Goal: Find specific page/section: Find specific page/section

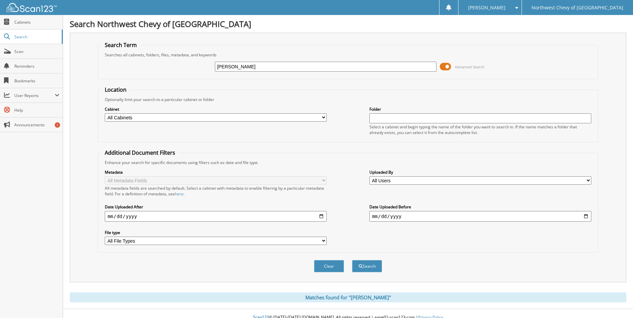
drag, startPoint x: 324, startPoint y: 65, endPoint x: 98, endPoint y: 65, distance: 226.4
click at [98, 65] on fieldset "Search Term Searches all cabinets, folders, files, metadata, and keywords RAMIR…" at bounding box center [348, 60] width 500 height 38
type input "706397"
click at [352, 260] on button "Search" at bounding box center [367, 266] width 30 height 12
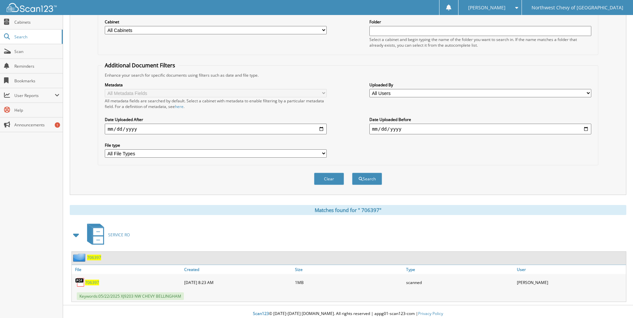
scroll to position [92, 0]
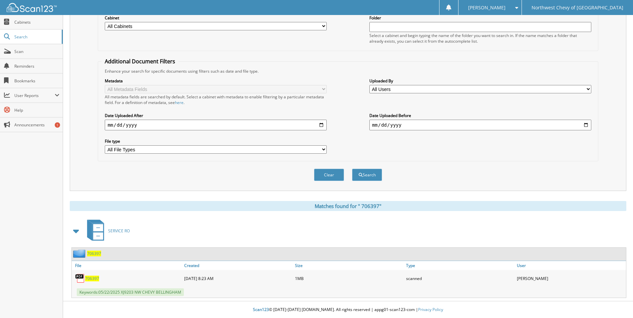
click at [93, 277] on span "7 0 6 3 9 7" at bounding box center [92, 279] width 14 height 6
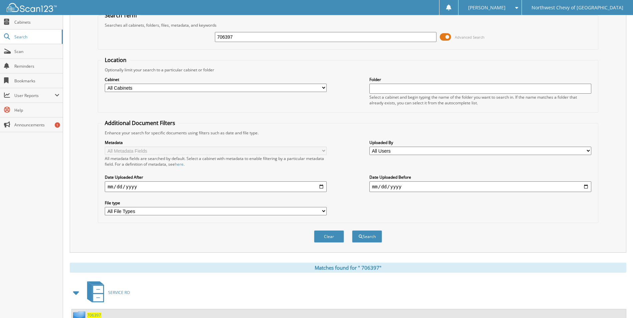
scroll to position [0, 0]
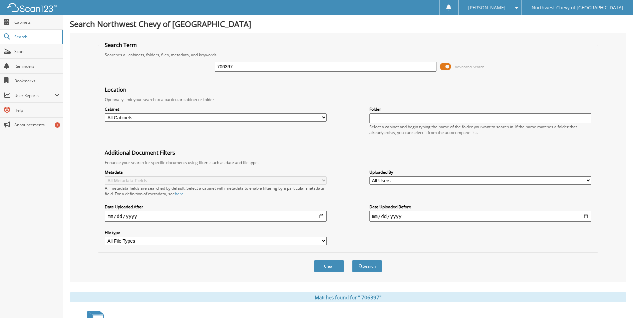
click at [277, 68] on input "706397" at bounding box center [326, 67] width 222 height 10
paste input "706561"
type input "706561"
click at [352, 260] on button "Search" at bounding box center [367, 266] width 30 height 12
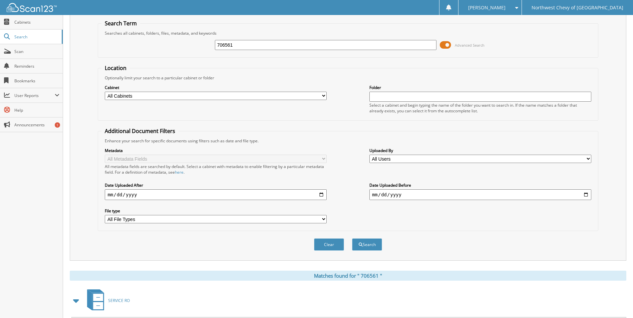
scroll to position [92, 0]
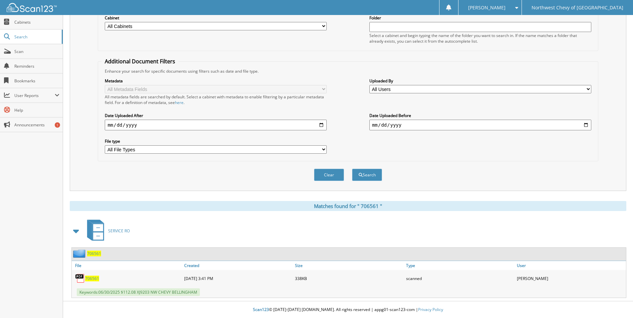
click at [94, 278] on span "7 0 6 5 6 1" at bounding box center [92, 279] width 14 height 6
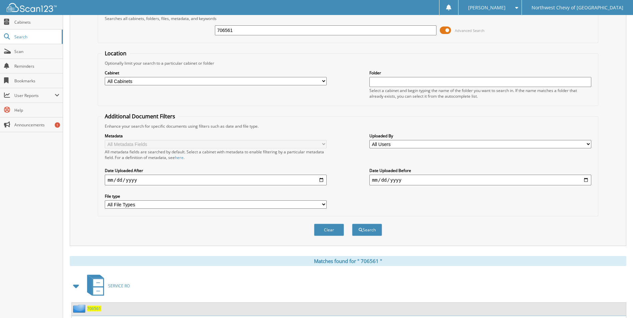
scroll to position [0, 0]
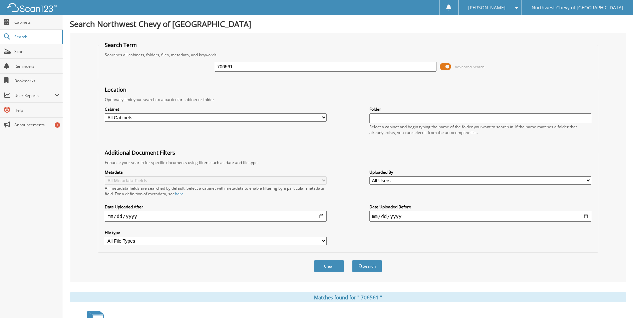
click at [487, 53] on div "Searches all cabinets, folders, files, metadata, and keywords" at bounding box center [347, 55] width 492 height 6
click at [267, 72] on div "706561" at bounding box center [326, 66] width 222 height 11
click at [263, 71] on input "706561" at bounding box center [326, 67] width 222 height 10
click at [262, 71] on input "706561" at bounding box center [326, 67] width 222 height 10
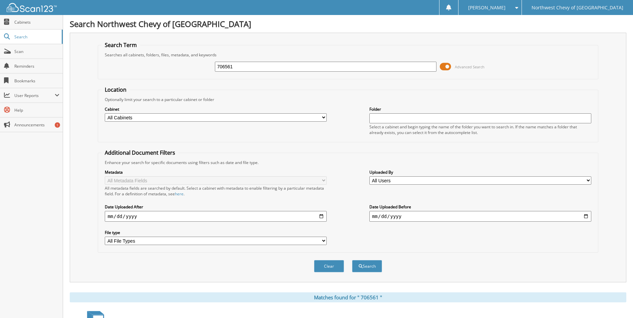
click at [262, 71] on input "706561" at bounding box center [326, 67] width 222 height 10
click at [257, 67] on input "706561" at bounding box center [326, 67] width 222 height 10
click at [257, 66] on input "706561" at bounding box center [326, 67] width 222 height 10
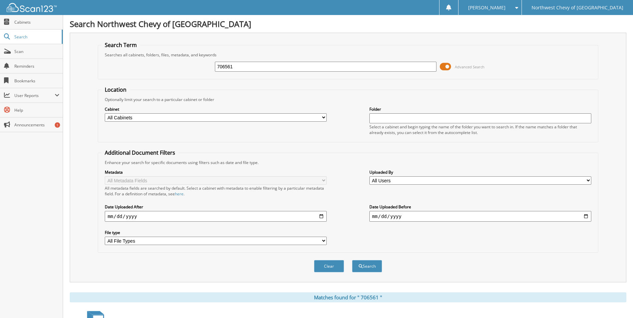
click at [257, 66] on input "706561" at bounding box center [326, 67] width 222 height 10
drag, startPoint x: 257, startPoint y: 67, endPoint x: 137, endPoint y: 65, distance: 119.7
click at [137, 65] on div "706561 Advanced Search" at bounding box center [347, 67] width 492 height 18
paste input "706397"
type input "706397"
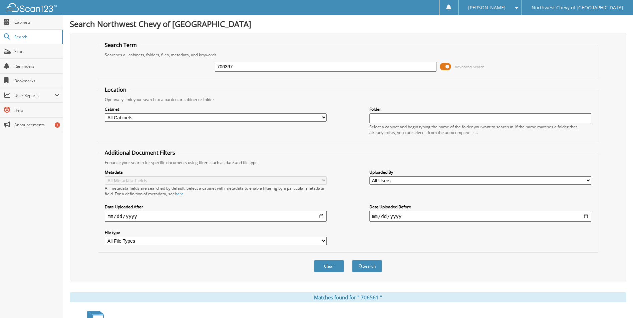
click at [352, 260] on button "Search" at bounding box center [367, 266] width 30 height 12
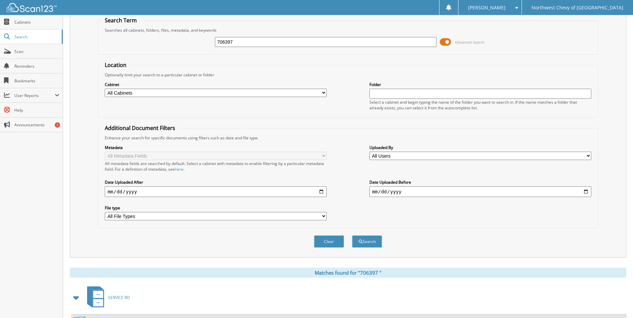
scroll to position [92, 0]
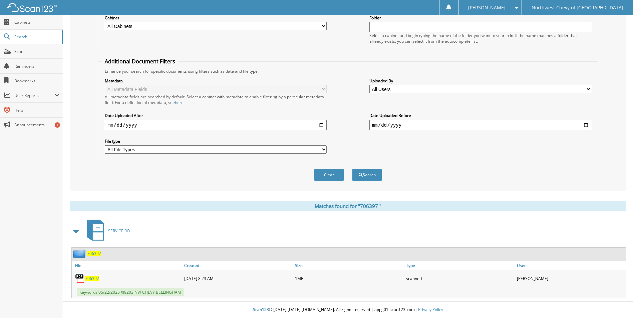
click at [92, 276] on span "7 0 6 3 9 7" at bounding box center [92, 279] width 14 height 6
click at [93, 278] on span "7 0 6 3 9 7" at bounding box center [92, 279] width 14 height 6
click at [87, 279] on span "7 0 6 3 9 7" at bounding box center [92, 279] width 14 height 6
